Goal: Information Seeking & Learning: Compare options

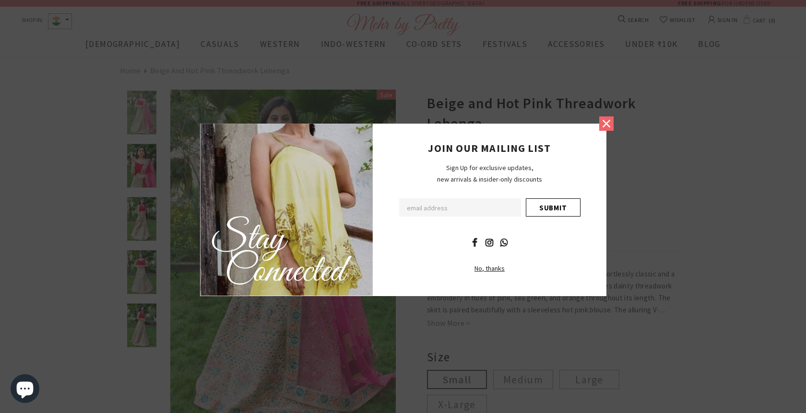
click at [606, 124] on icon at bounding box center [606, 124] width 8 height 8
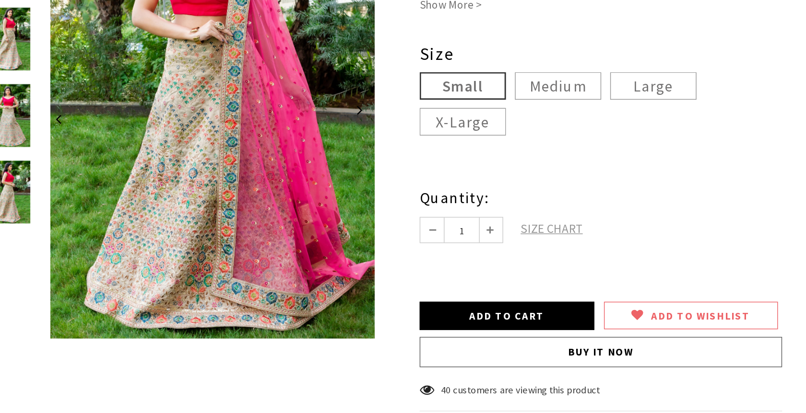
scroll to position [211, 0]
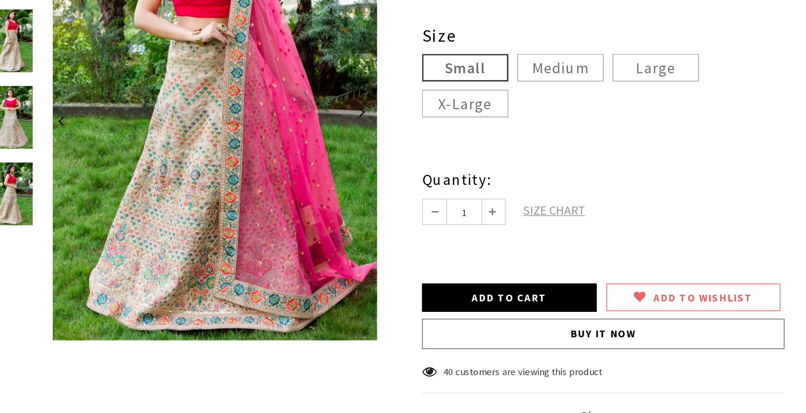
click at [507, 268] on span "SIZE CHART" at bounding box center [518, 271] width 43 height 11
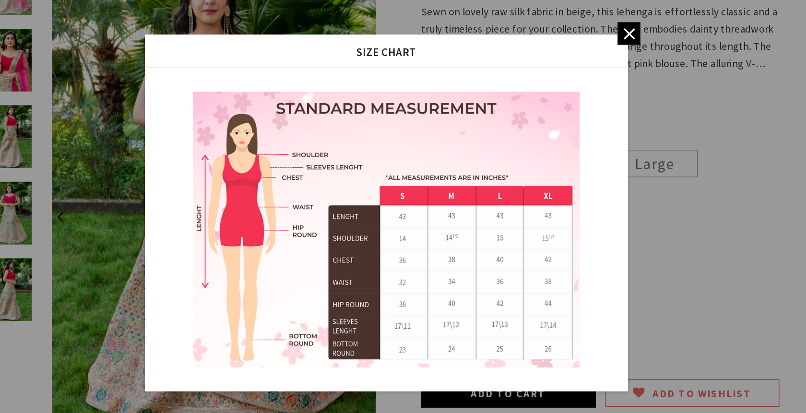
click at [575, 84] on icon at bounding box center [571, 82] width 8 height 8
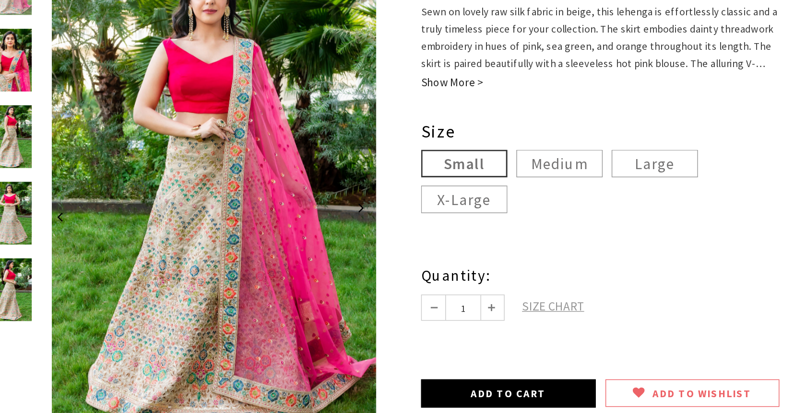
click at [449, 121] on link "Show More >" at bounding box center [449, 115] width 44 height 11
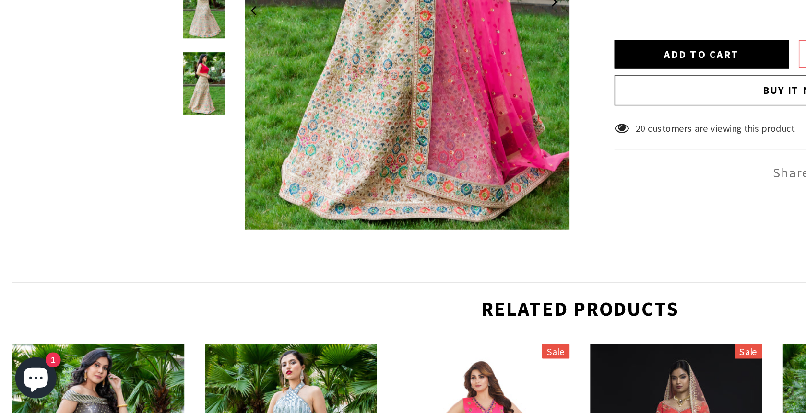
scroll to position [419, 0]
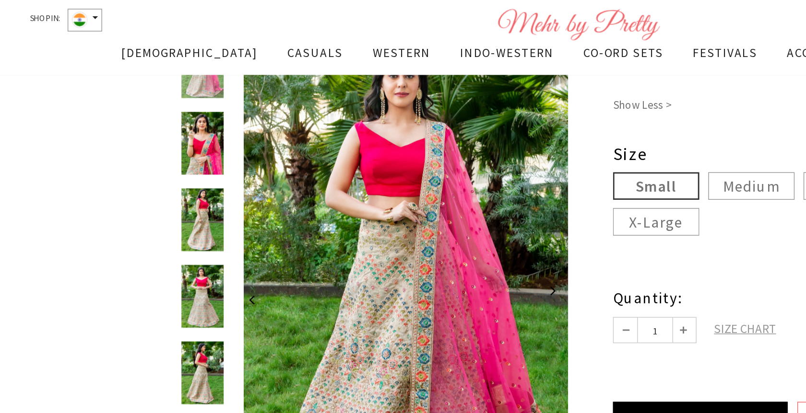
click at [141, 100] on img at bounding box center [142, 101] width 34 height 44
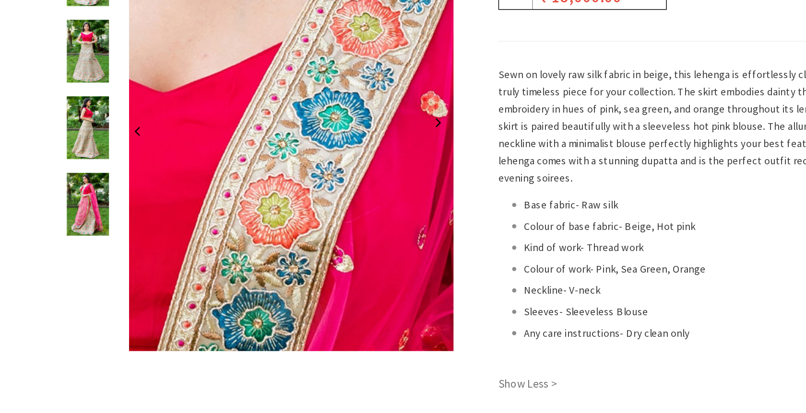
scroll to position [114, 0]
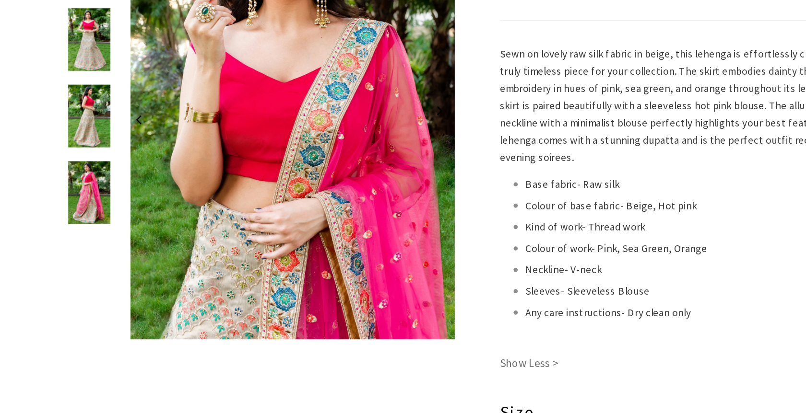
click at [139, 158] on img at bounding box center [142, 154] width 34 height 44
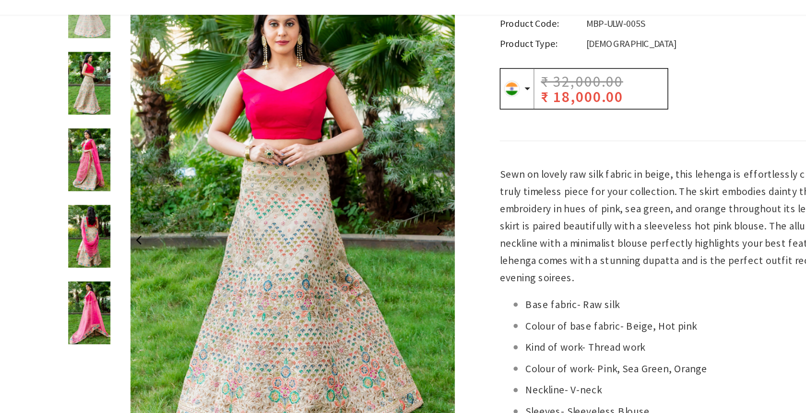
click at [145, 156] on img at bounding box center [142, 154] width 34 height 44
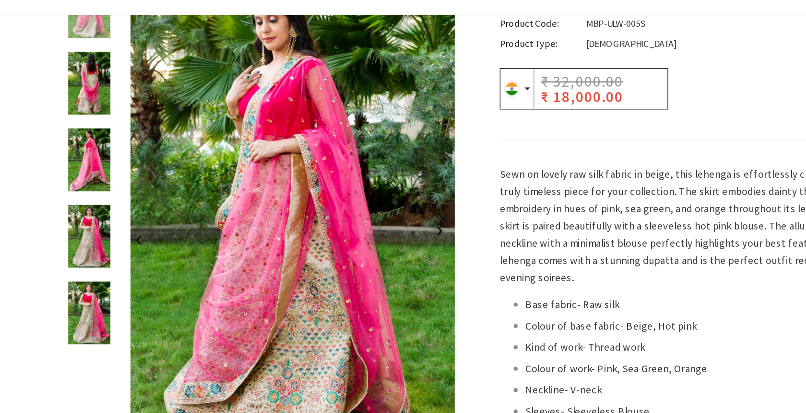
click at [144, 205] on img at bounding box center [142, 207] width 34 height 44
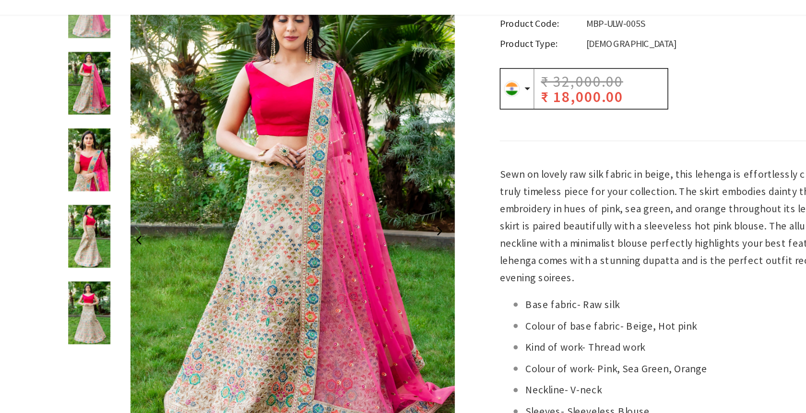
click at [142, 259] on img at bounding box center [142, 260] width 34 height 44
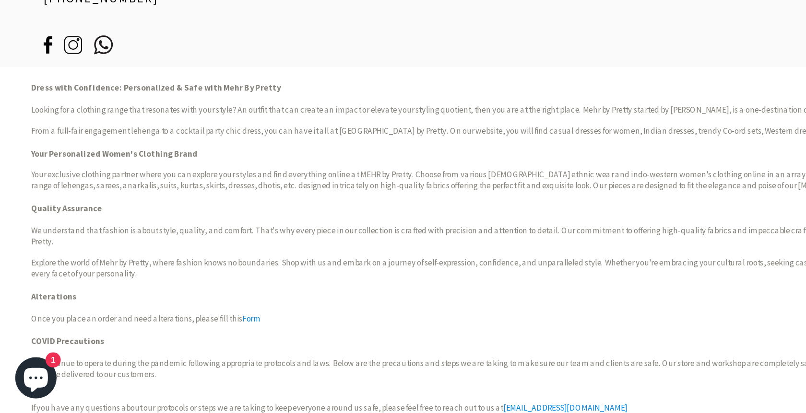
scroll to position [1137, 0]
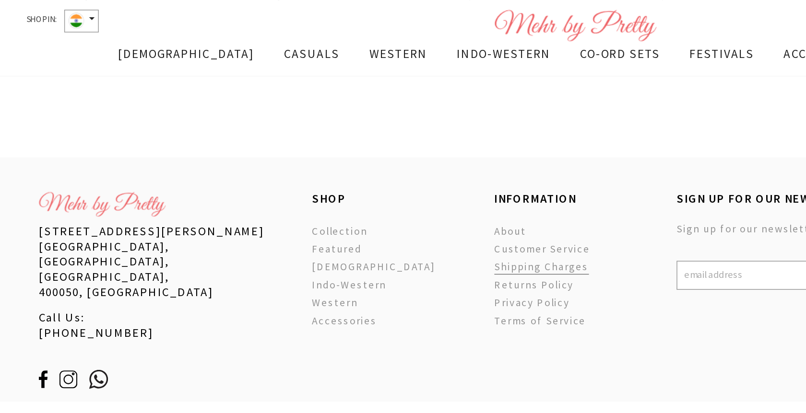
click at [371, 185] on span "Shipping Charges" at bounding box center [380, 185] width 66 height 9
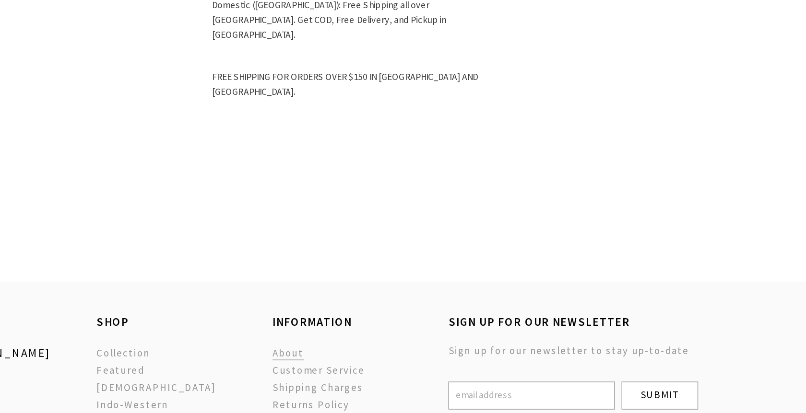
click at [357, 348] on span "About" at bounding box center [358, 347] width 23 height 9
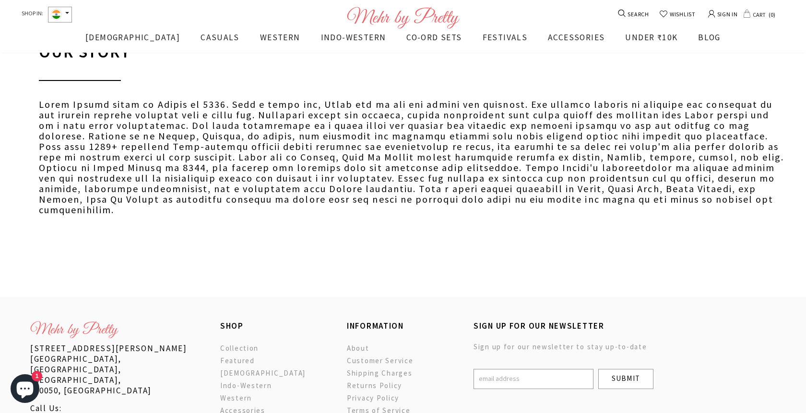
scroll to position [349, 0]
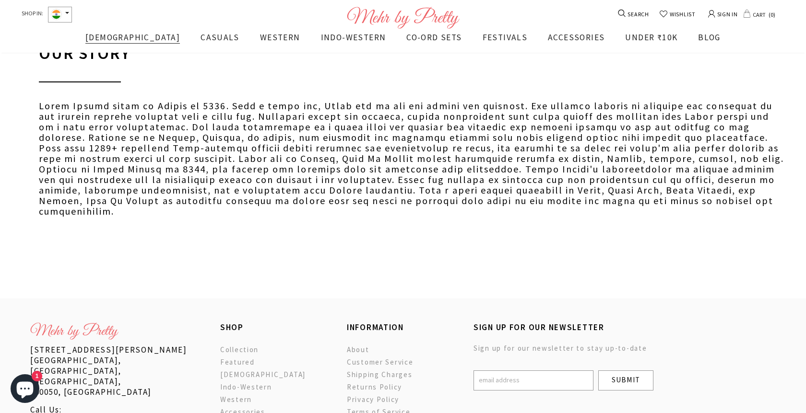
click at [139, 41] on span "[DEMOGRAPHIC_DATA]" at bounding box center [132, 37] width 94 height 11
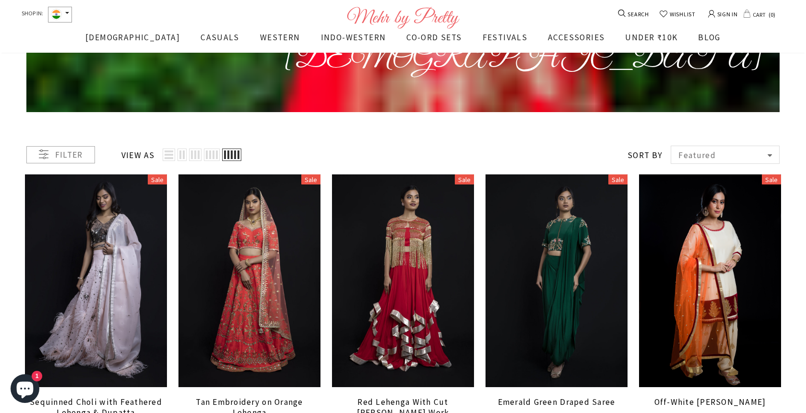
scroll to position [37, 0]
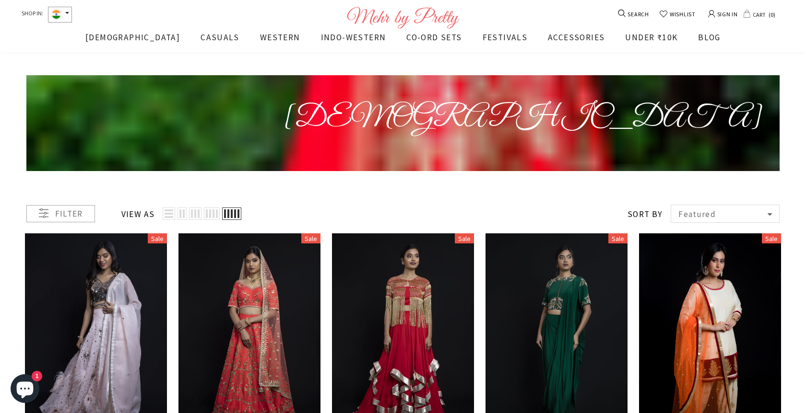
click at [45, 212] on icon at bounding box center [44, 214] width 10 height 10
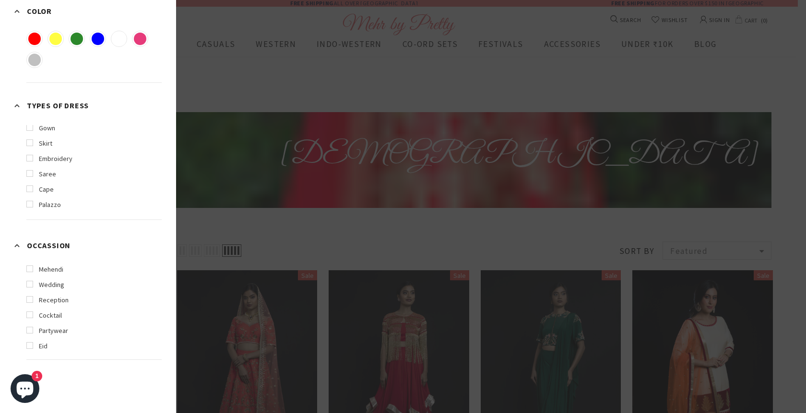
scroll to position [1, 0]
click at [30, 284] on label "wedding" at bounding box center [45, 283] width 38 height 11
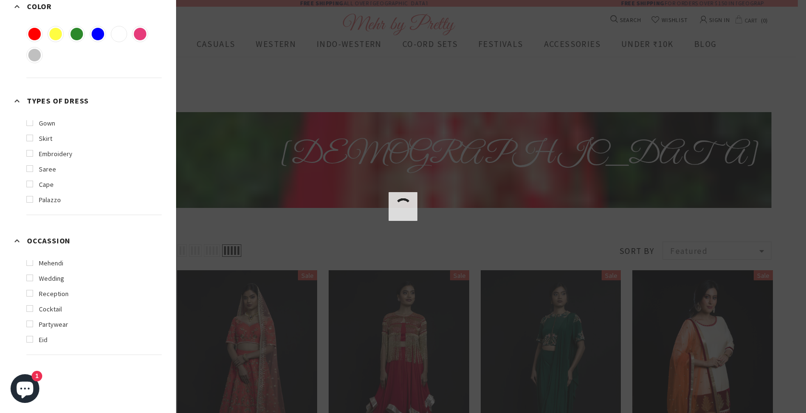
click at [30, 277] on label "wedding" at bounding box center [45, 278] width 38 height 11
click at [475, 185] on div at bounding box center [403, 206] width 806 height 413
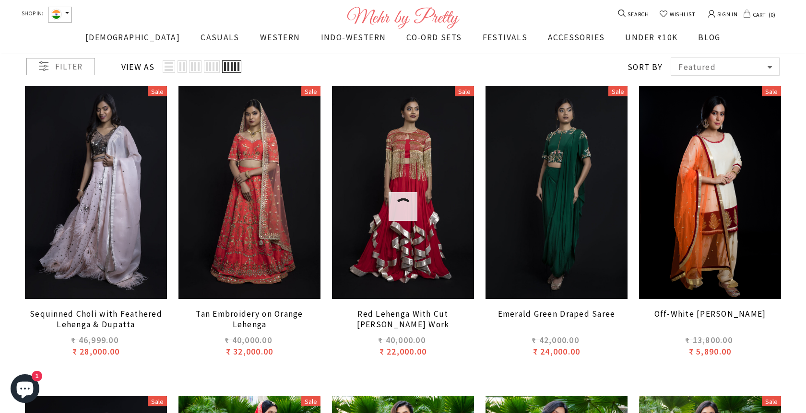
scroll to position [190, 0]
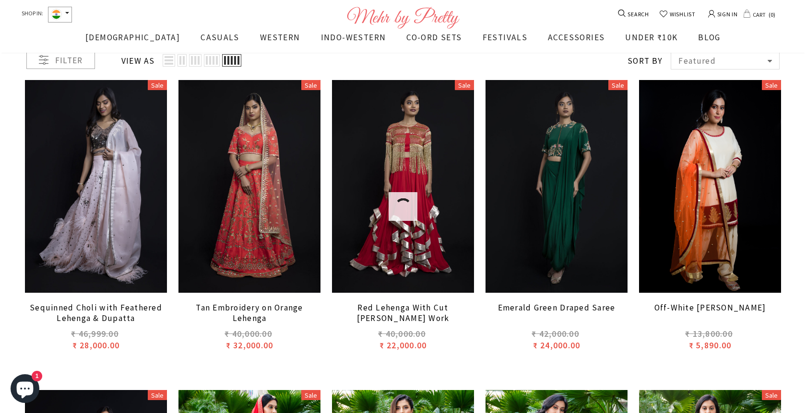
click at [265, 311] on span "Tan Embroidery on Orange Lehenga" at bounding box center [249, 313] width 107 height 21
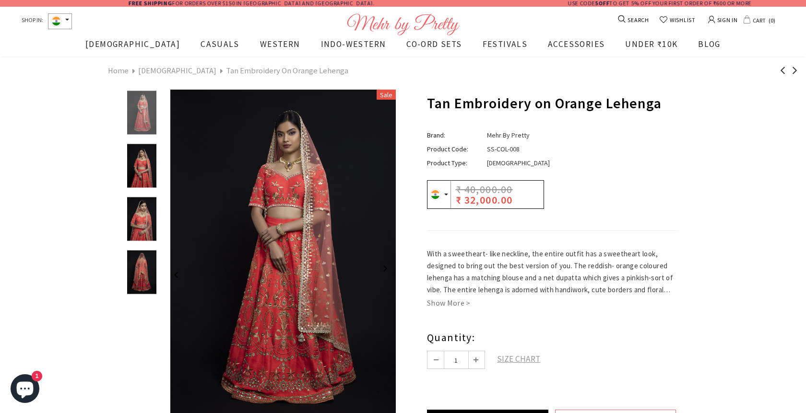
click at [149, 73] on link "[DEMOGRAPHIC_DATA]" at bounding box center [177, 71] width 78 height 10
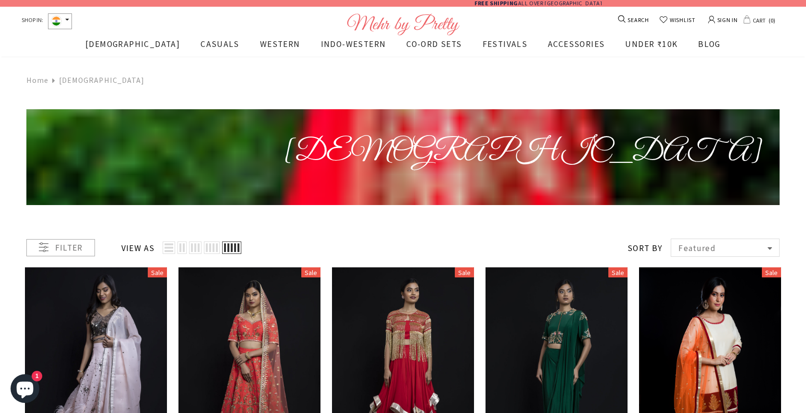
click at [40, 248] on icon at bounding box center [42, 247] width 6 height 0
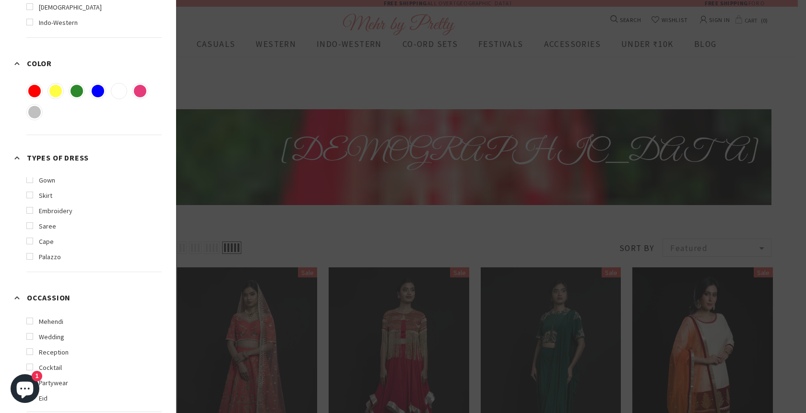
scroll to position [129, 0]
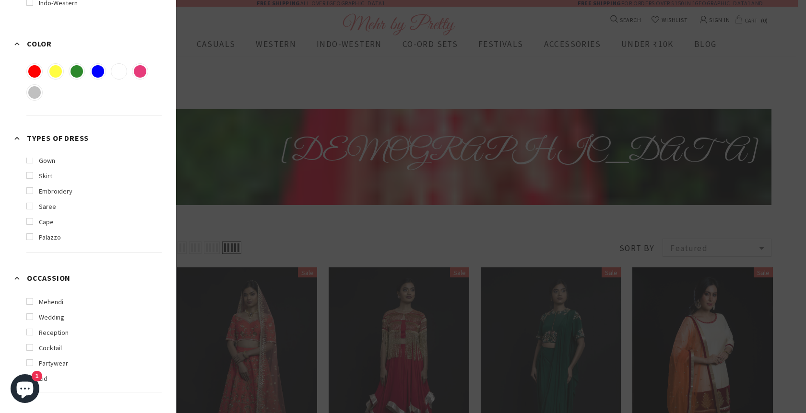
click at [35, 317] on label "wedding" at bounding box center [45, 317] width 38 height 11
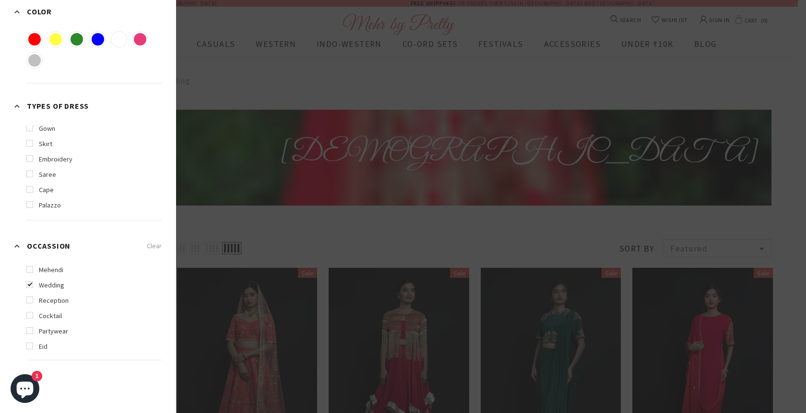
scroll to position [238, 0]
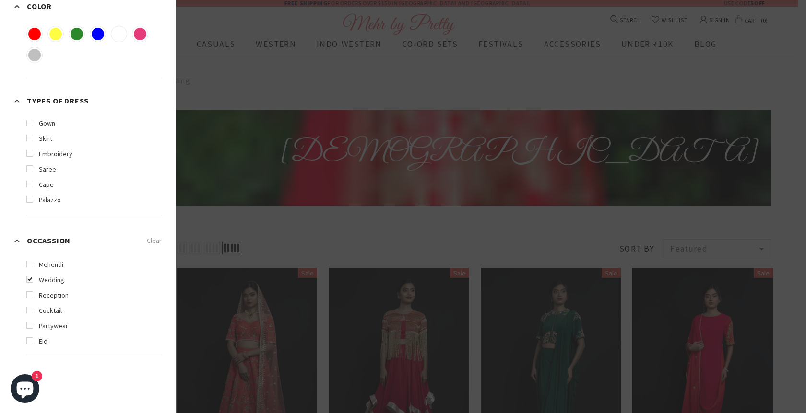
click at [31, 296] on label "reception" at bounding box center [47, 295] width 42 height 11
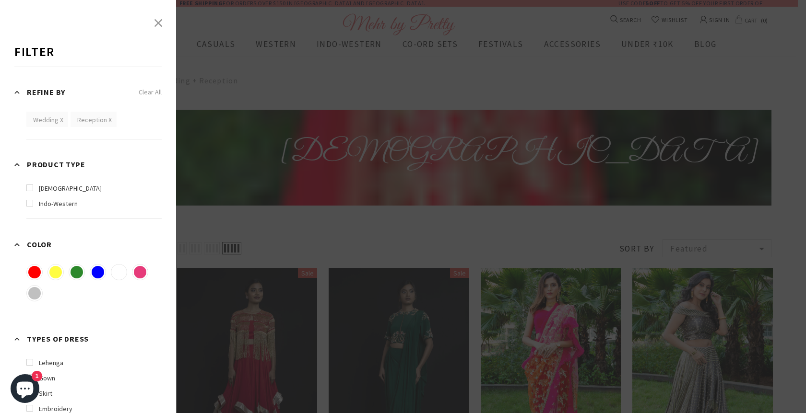
scroll to position [238, 0]
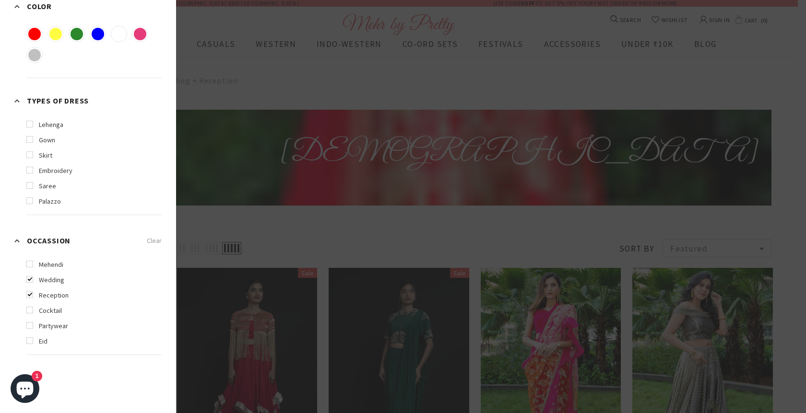
click at [281, 220] on div at bounding box center [403, 206] width 806 height 413
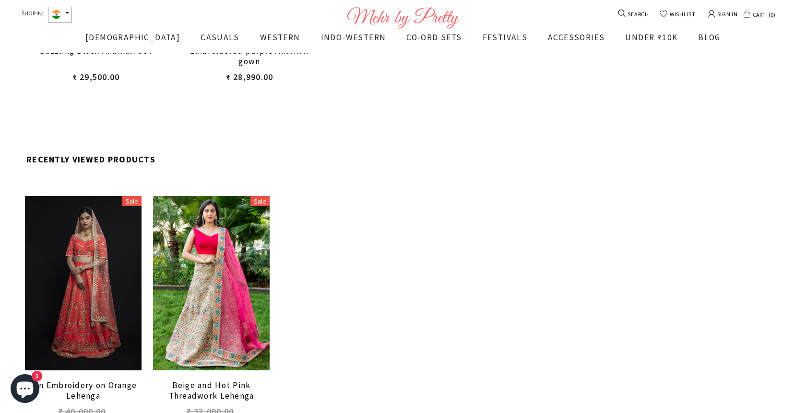
scroll to position [1383, 0]
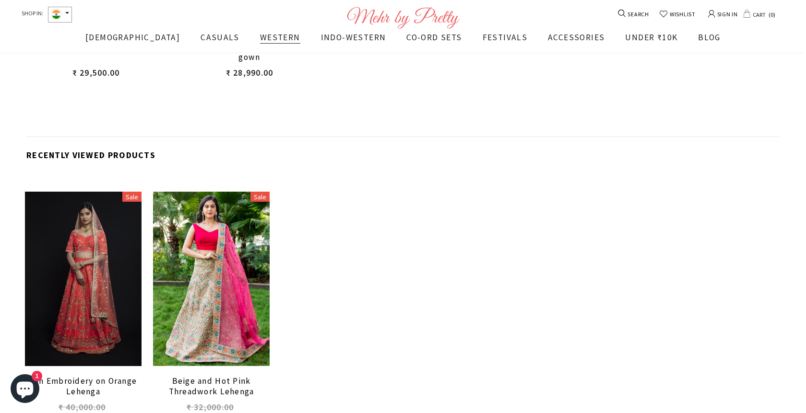
click at [260, 37] on span "WESTERN" at bounding box center [280, 37] width 40 height 11
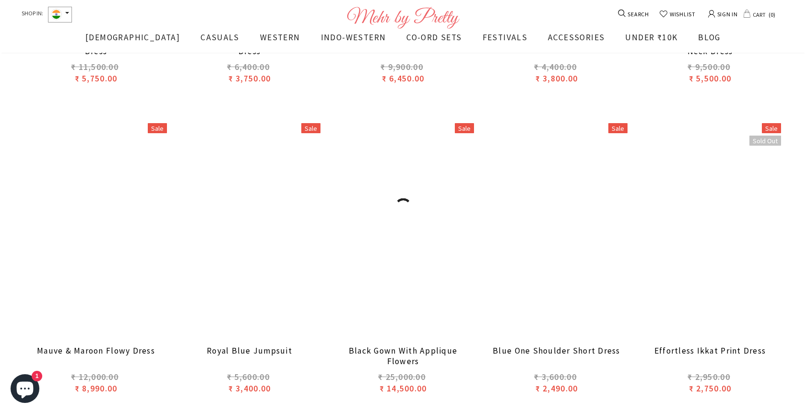
scroll to position [1079, 0]
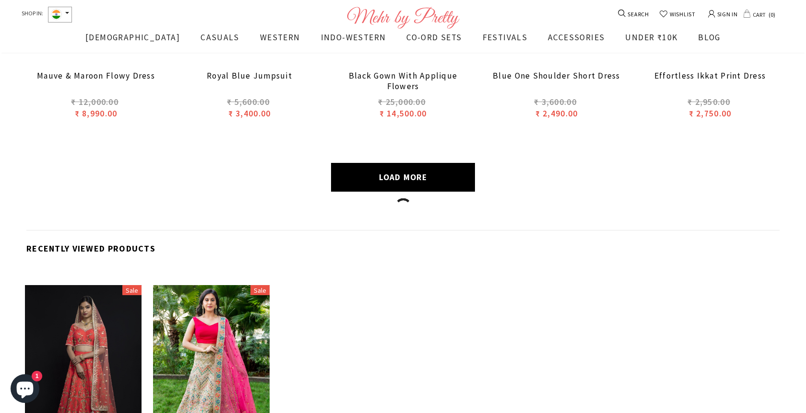
scroll to position [1354, 0]
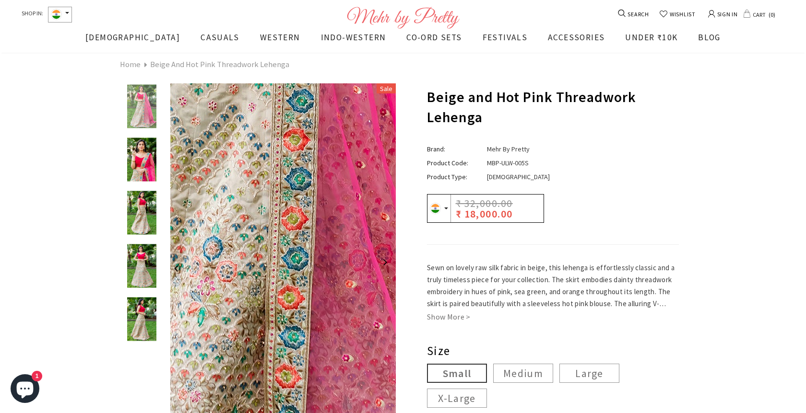
scroll to position [8, 0]
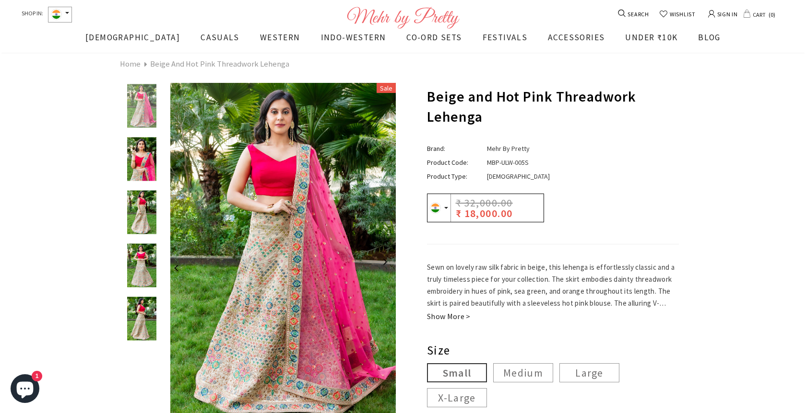
click at [448, 319] on link "Show More >" at bounding box center [449, 316] width 44 height 11
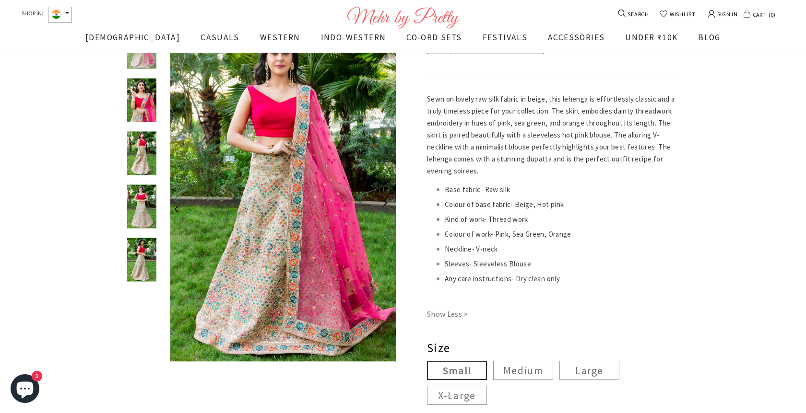
scroll to position [0, 0]
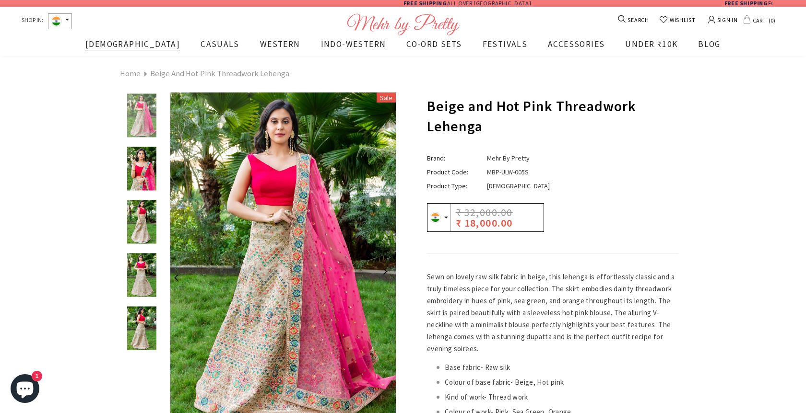
click at [142, 46] on span "[DEMOGRAPHIC_DATA]" at bounding box center [132, 44] width 94 height 11
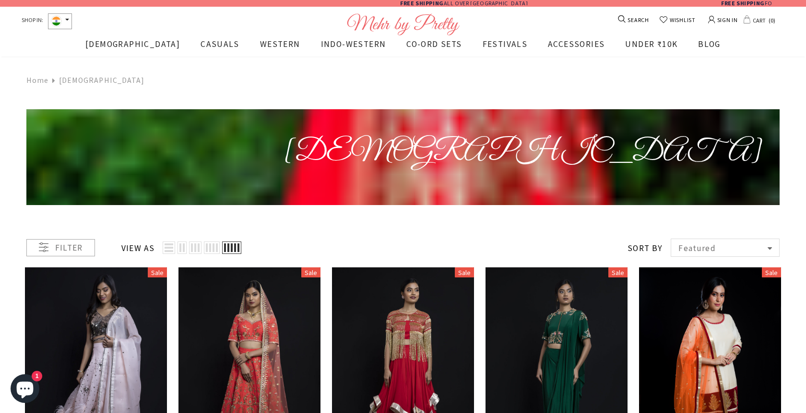
click at [738, 247] on span "Featured" at bounding box center [720, 248] width 85 height 11
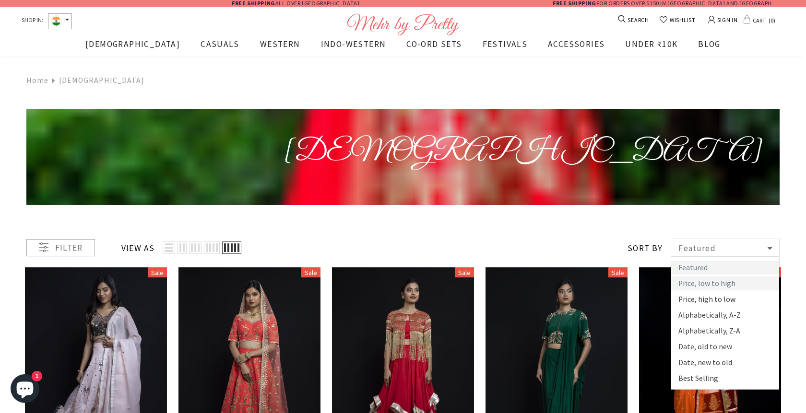
click at [729, 282] on span "Price, low to high" at bounding box center [725, 284] width 108 height 14
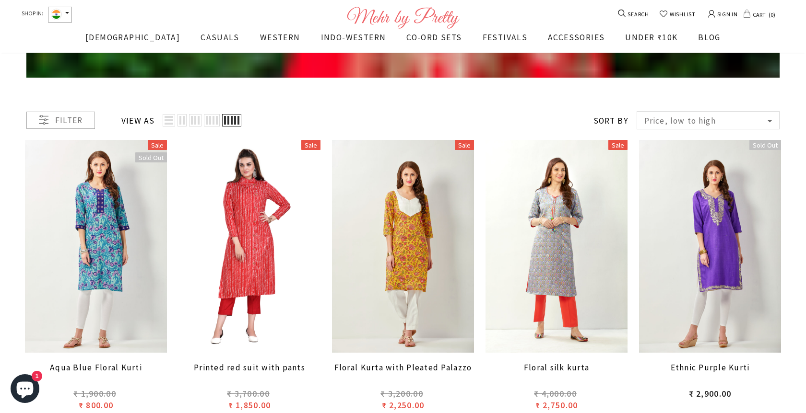
scroll to position [130, 0]
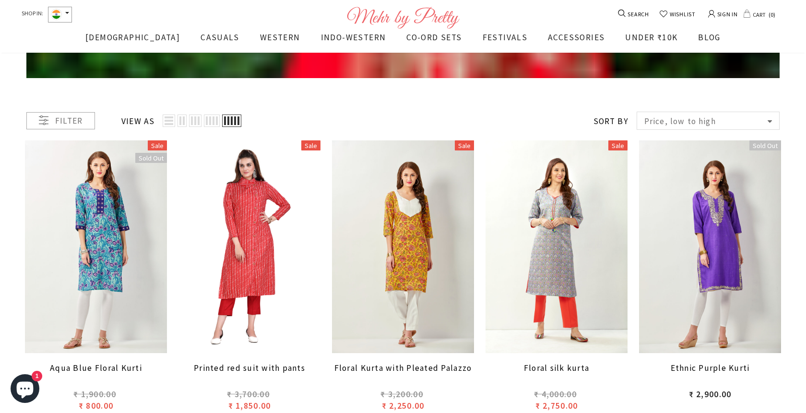
click at [39, 123] on icon at bounding box center [44, 121] width 10 height 10
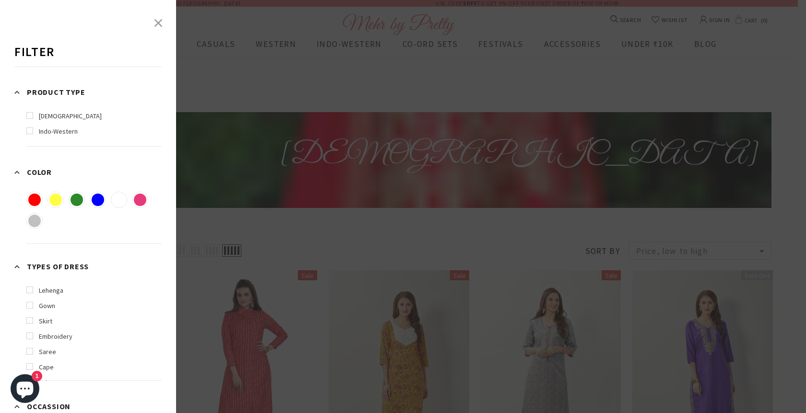
click at [32, 289] on label "lehenga" at bounding box center [44, 290] width 37 height 11
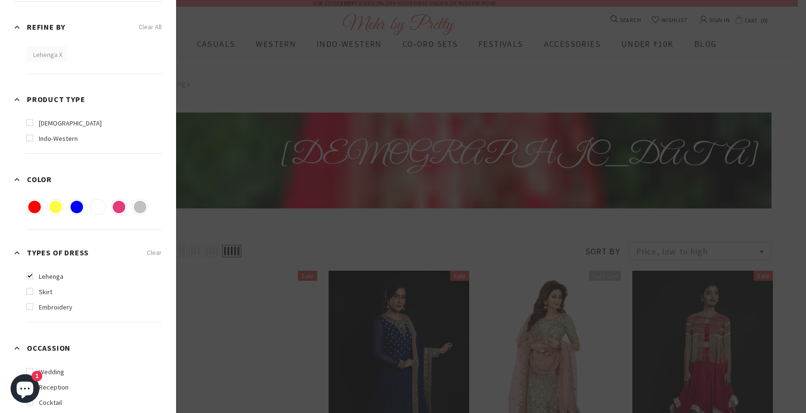
scroll to position [159, 0]
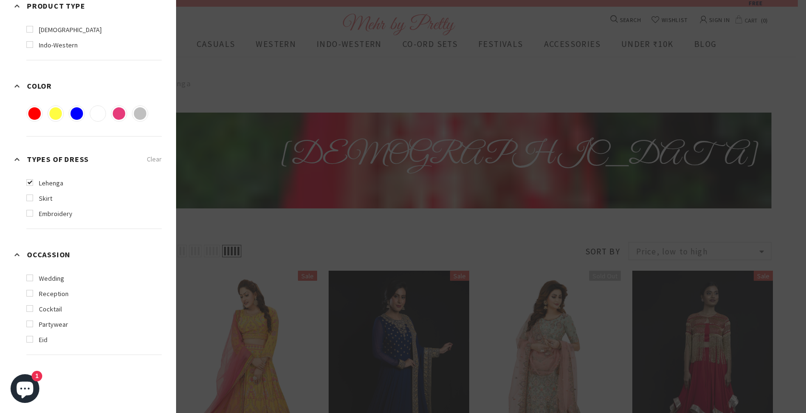
click at [33, 281] on label "wedding" at bounding box center [45, 278] width 38 height 11
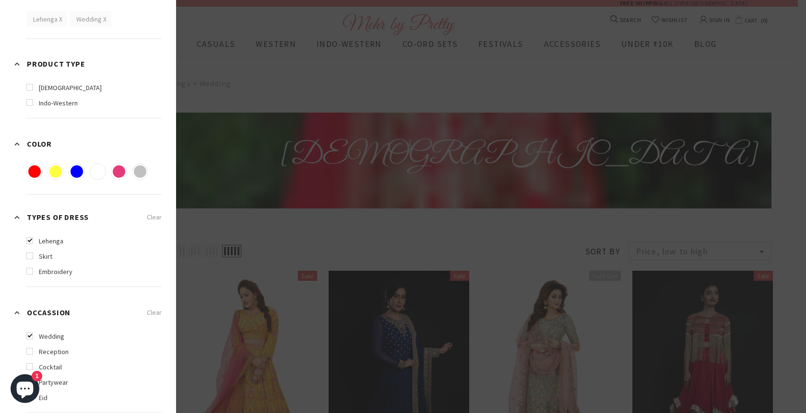
scroll to position [159, 0]
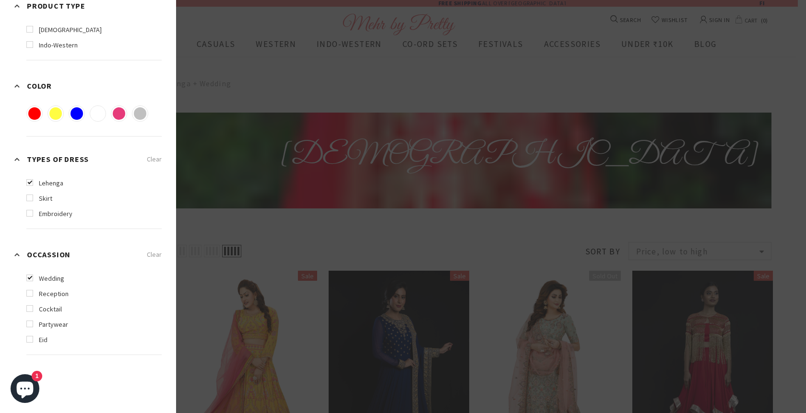
click at [32, 292] on label "reception" at bounding box center [47, 294] width 42 height 11
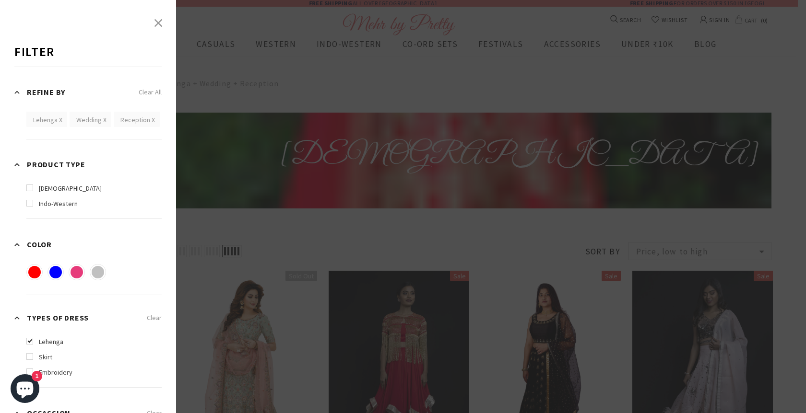
scroll to position [143, 0]
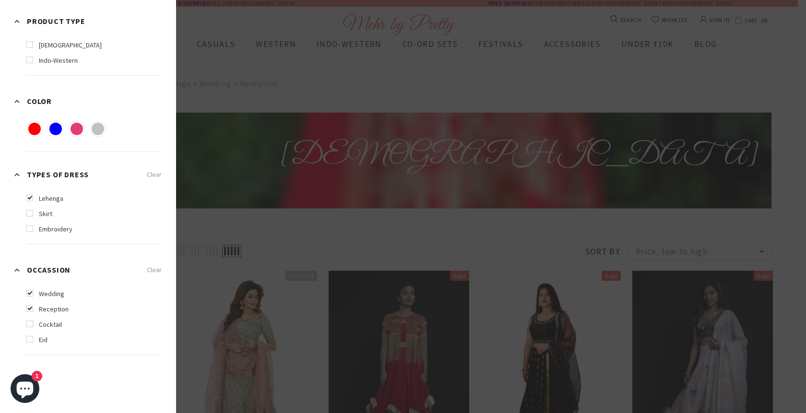
click at [267, 231] on div at bounding box center [403, 206] width 806 height 413
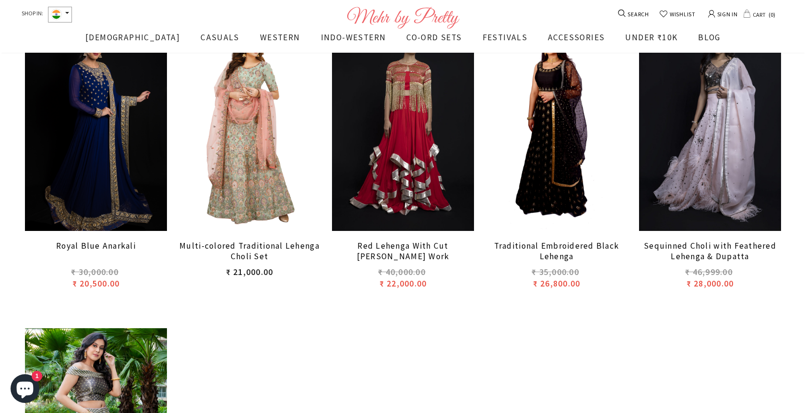
scroll to position [258, 0]
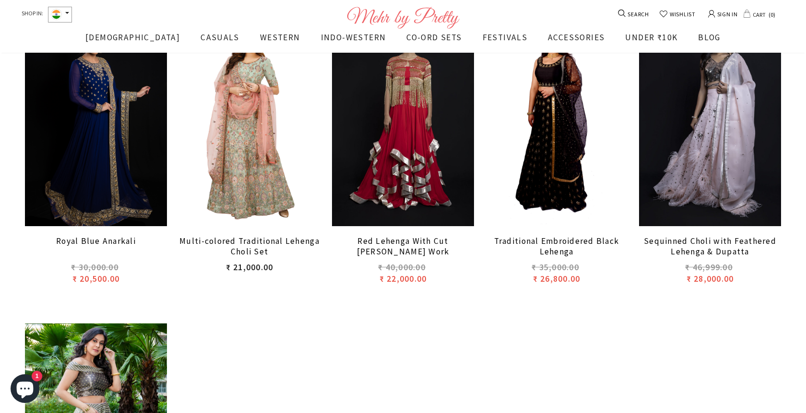
click at [246, 247] on span "Multi-colored Traditional Lehenga Choli Set" at bounding box center [249, 246] width 140 height 21
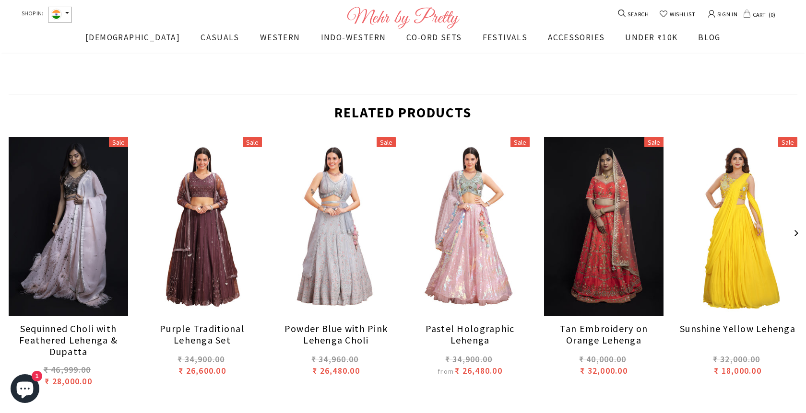
scroll to position [414, 0]
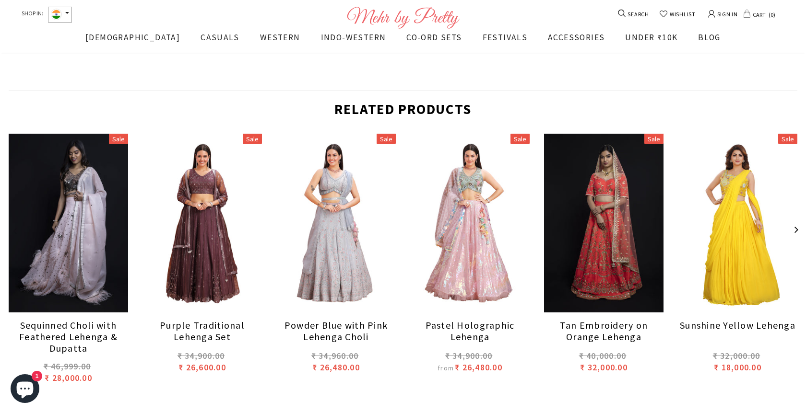
click at [796, 228] on button "button" at bounding box center [795, 230] width 19 height 19
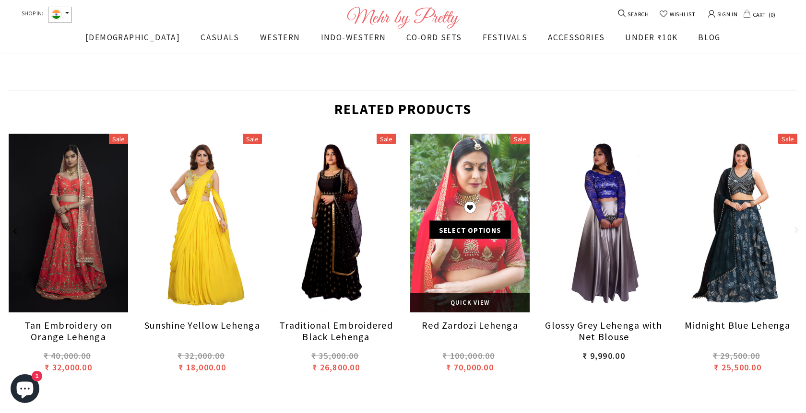
click at [527, 229] on div "ADD TO WISHLIST Select options" at bounding box center [469, 223] width 119 height 44
click at [515, 205] on div "ADD TO WISHLIST Select options" at bounding box center [469, 223] width 119 height 44
click at [459, 301] on span "Quick View" at bounding box center [469, 303] width 39 height 8
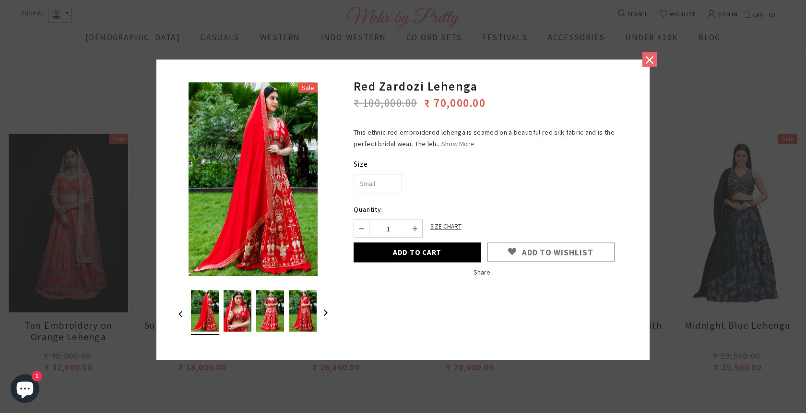
click at [643, 57] on link at bounding box center [649, 59] width 14 height 14
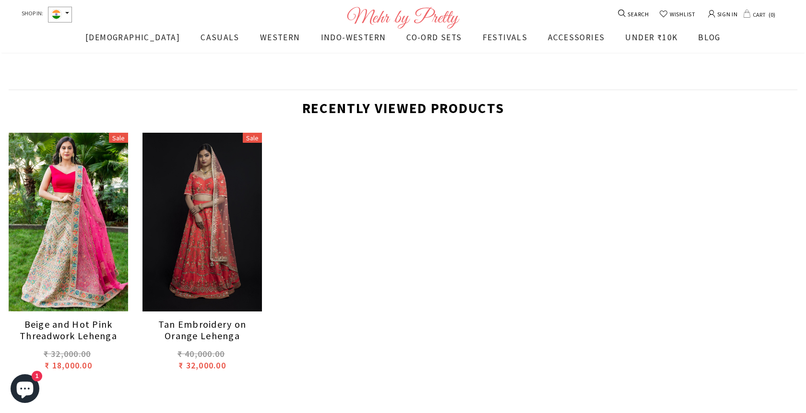
scroll to position [758, 0]
click at [222, 323] on link "Tan Embroidery on Orange Lehenga" at bounding box center [201, 329] width 119 height 23
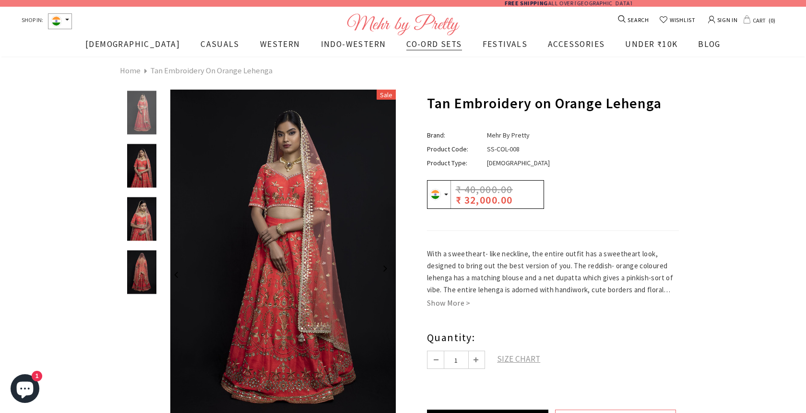
click at [406, 41] on span "CO-ORD SETS" at bounding box center [433, 44] width 55 height 11
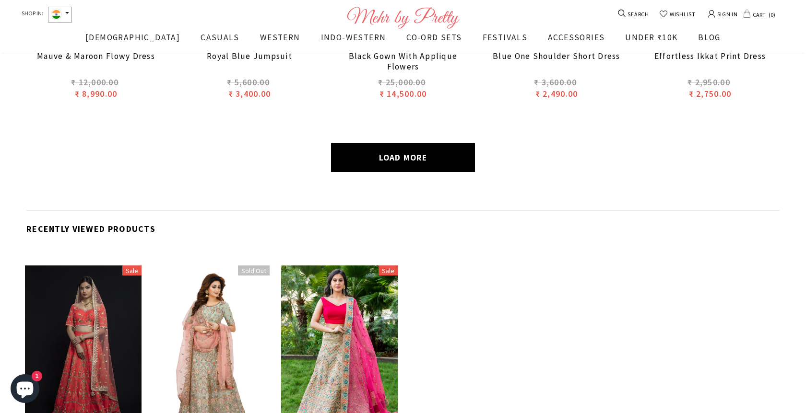
scroll to position [1375, 0]
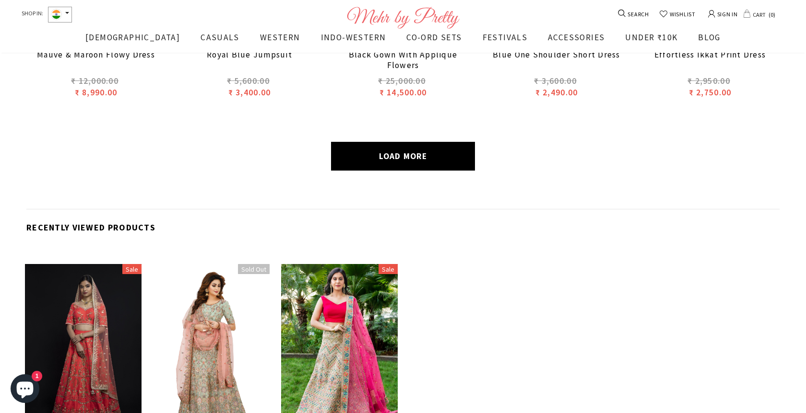
click at [391, 168] on link "LOAD MORE" at bounding box center [403, 156] width 144 height 29
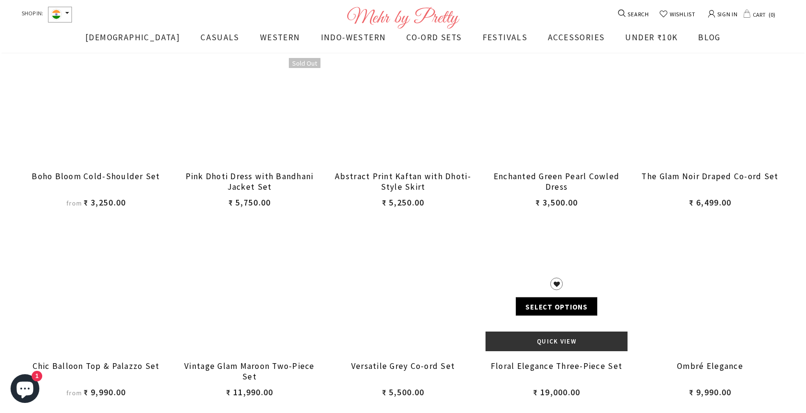
scroll to position [3560, 0]
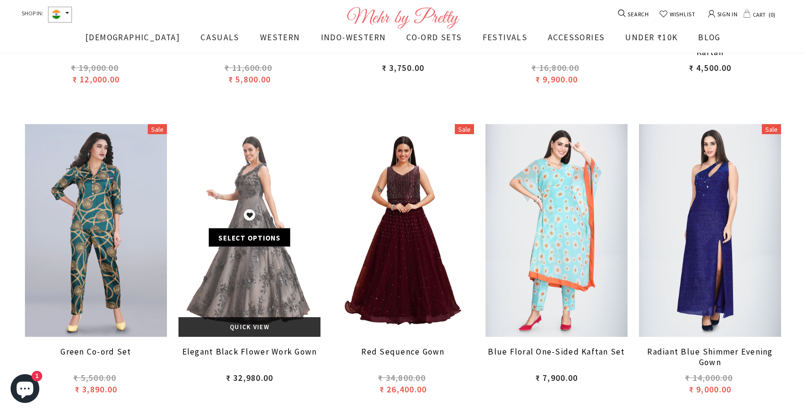
click at [239, 166] on link at bounding box center [249, 230] width 142 height 213
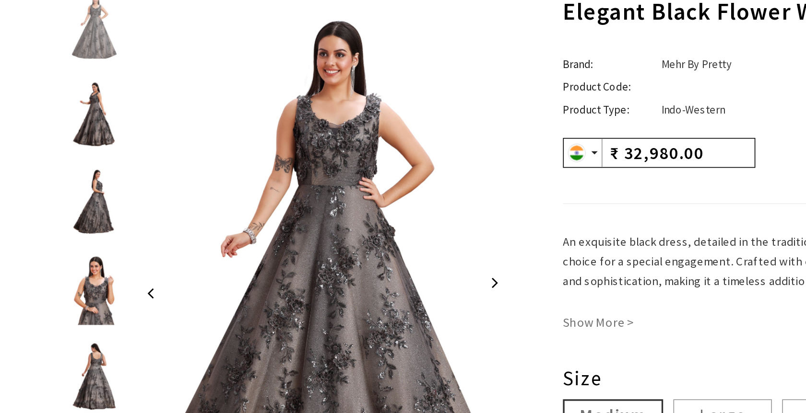
click at [141, 167] on img at bounding box center [142, 166] width 34 height 44
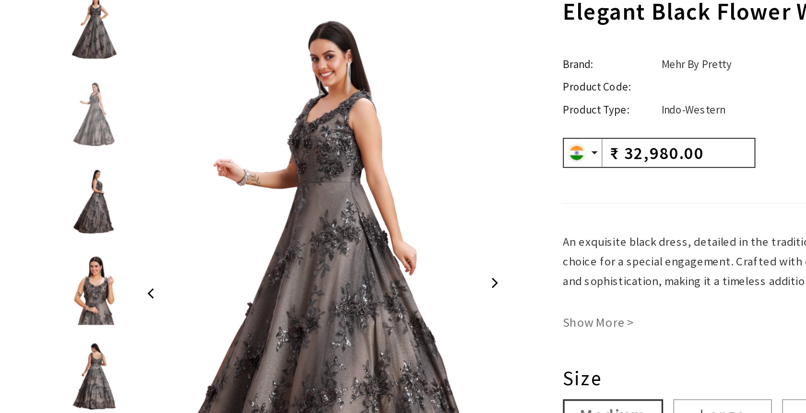
click at [147, 214] on img at bounding box center [142, 220] width 34 height 44
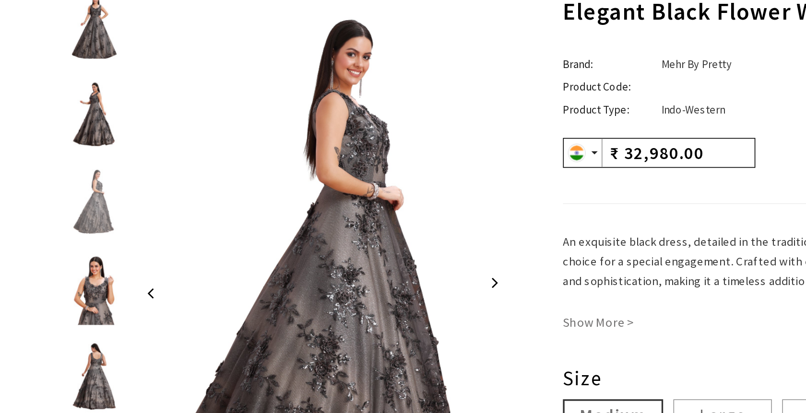
click at [142, 268] on img at bounding box center [142, 273] width 34 height 44
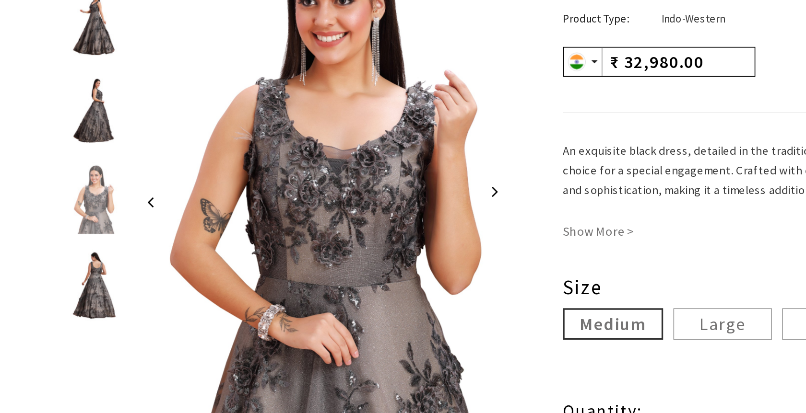
click at [136, 308] on img at bounding box center [142, 326] width 34 height 44
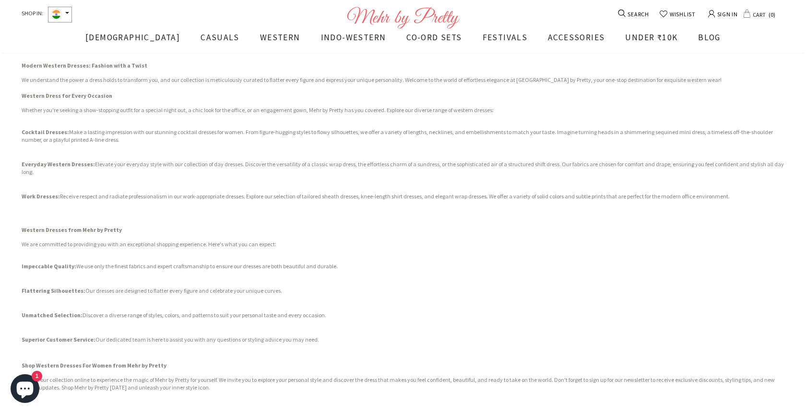
scroll to position [5345, 0]
